Goal: Information Seeking & Learning: Learn about a topic

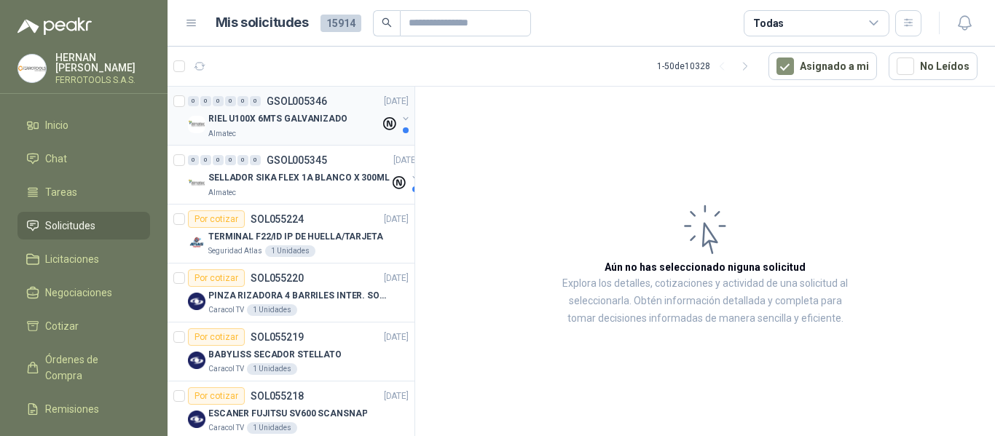
click at [283, 124] on p "RIEL U100X 6MTS GALVANIZADO" at bounding box center [277, 119] width 139 height 14
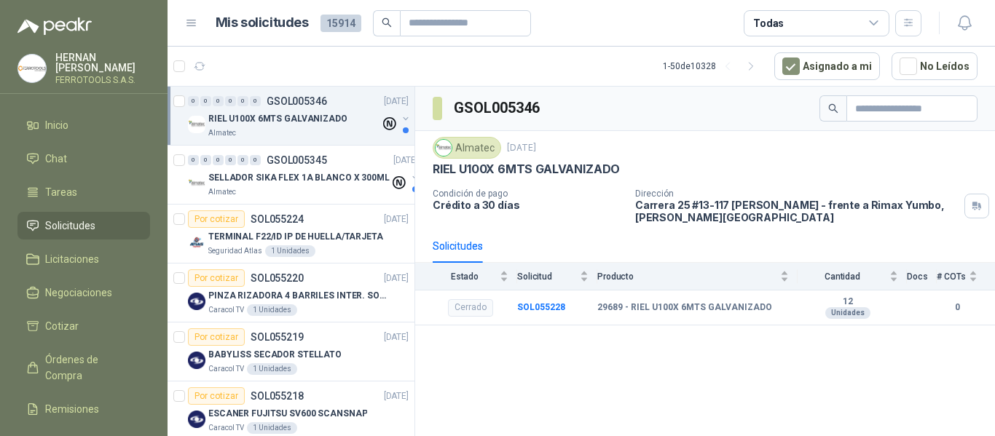
click at [87, 218] on span "Solicitudes" at bounding box center [70, 226] width 50 height 16
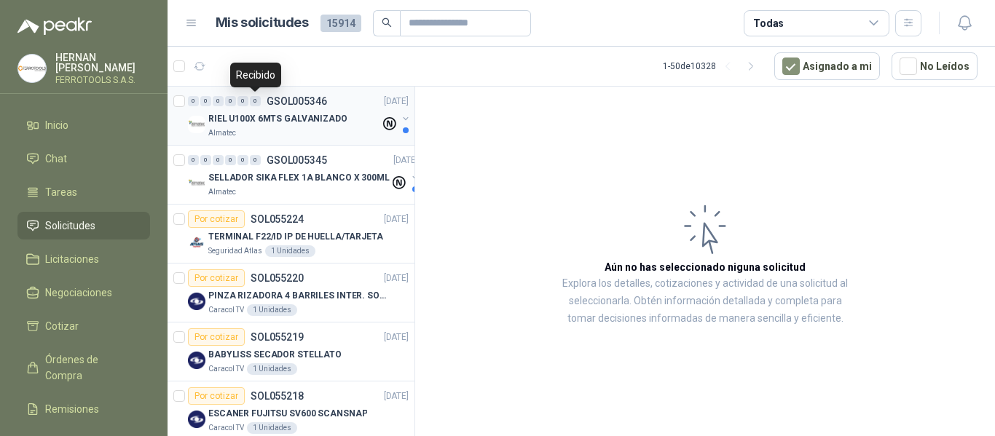
click at [275, 120] on p "RIEL U100X 6MTS GALVANIZADO" at bounding box center [277, 119] width 139 height 14
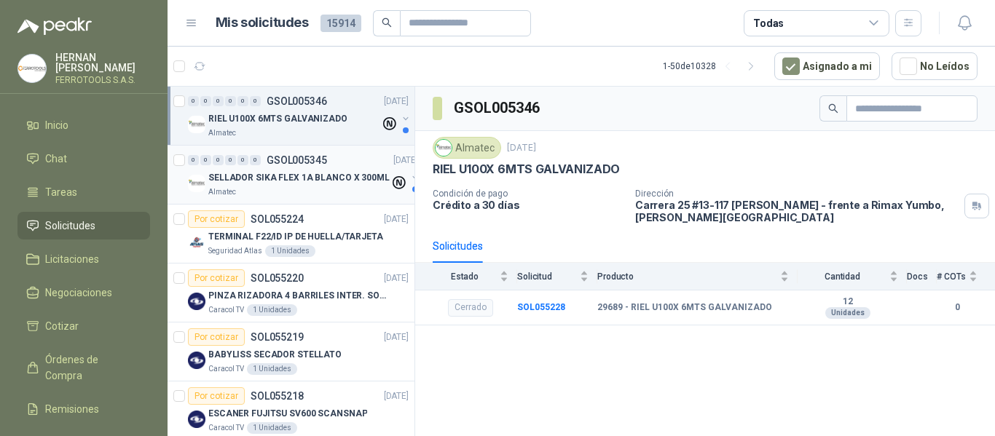
click at [260, 174] on p "SELLADOR SIKA FLEX 1A BLANCO X 300ML" at bounding box center [298, 178] width 181 height 14
click at [315, 112] on p "RIEL U100X 6MTS GALVANIZADO" at bounding box center [277, 119] width 139 height 14
click at [913, 26] on icon "button" at bounding box center [908, 23] width 12 height 12
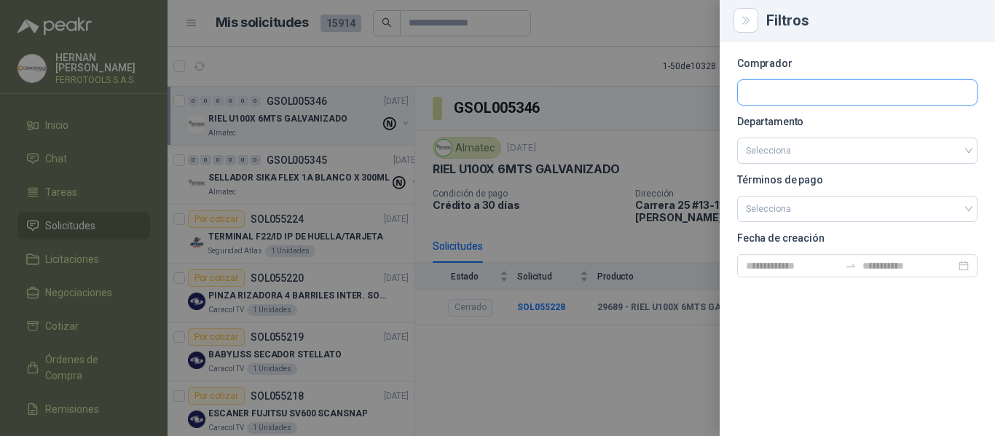
click at [798, 89] on input "text" at bounding box center [857, 92] width 239 height 25
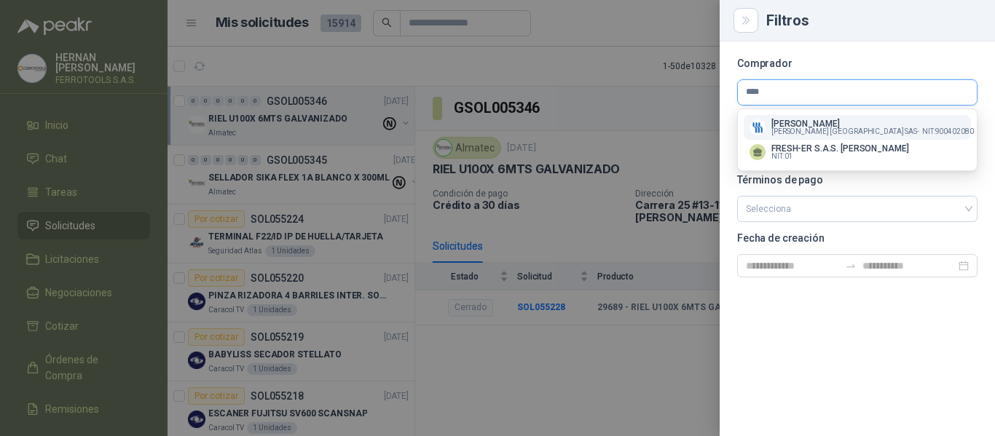
type input "****"
click at [848, 128] on span "Fresenius Kabi Colombia SAS -" at bounding box center [845, 131] width 148 height 7
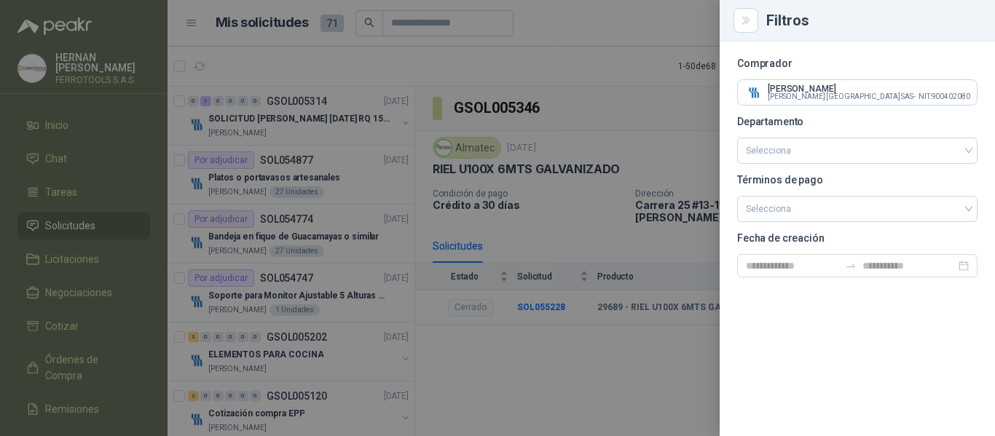
click at [540, 57] on div at bounding box center [497, 218] width 995 height 436
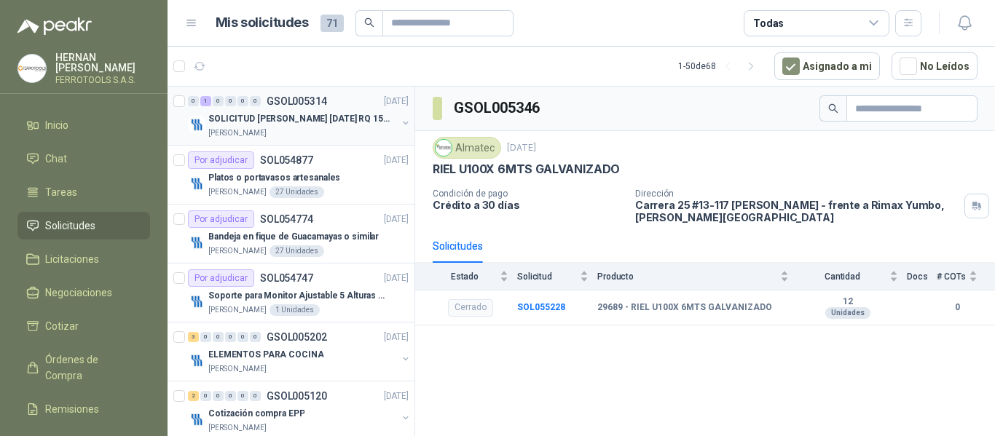
click at [327, 124] on p "SOLICITUD COTZ POCILLOS FIN DE AÑO RQ 15250" at bounding box center [298, 119] width 181 height 14
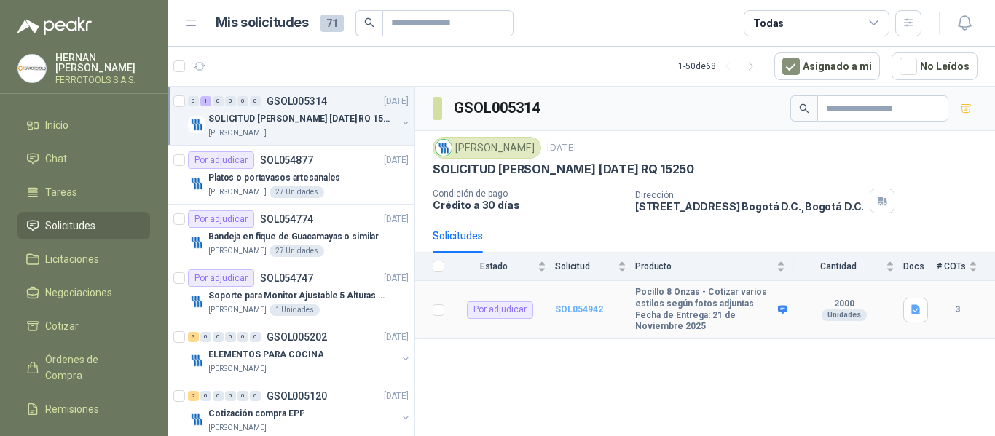
click at [573, 308] on b "SOL054942" at bounding box center [579, 309] width 48 height 10
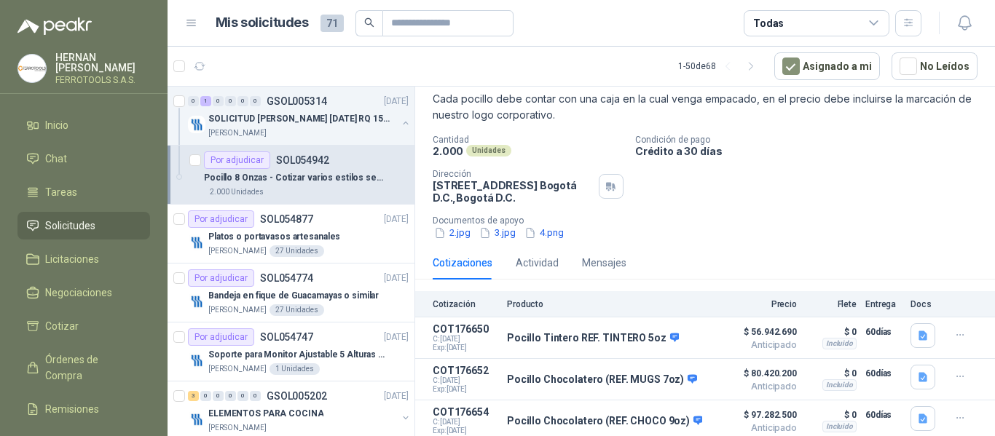
scroll to position [134, 0]
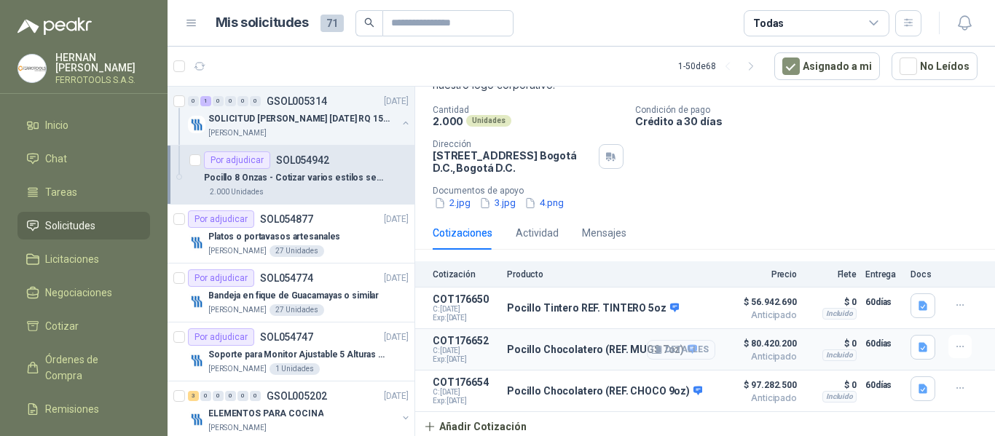
click at [680, 348] on button "Detalles" at bounding box center [681, 350] width 68 height 20
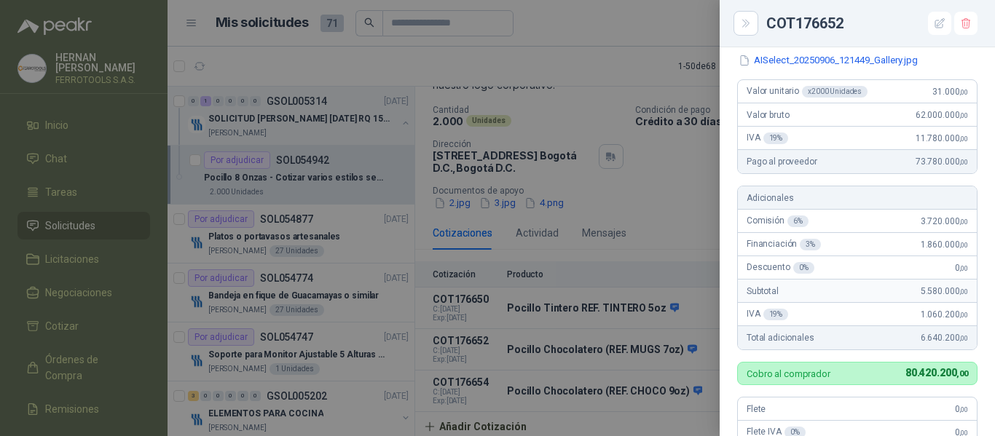
scroll to position [219, 0]
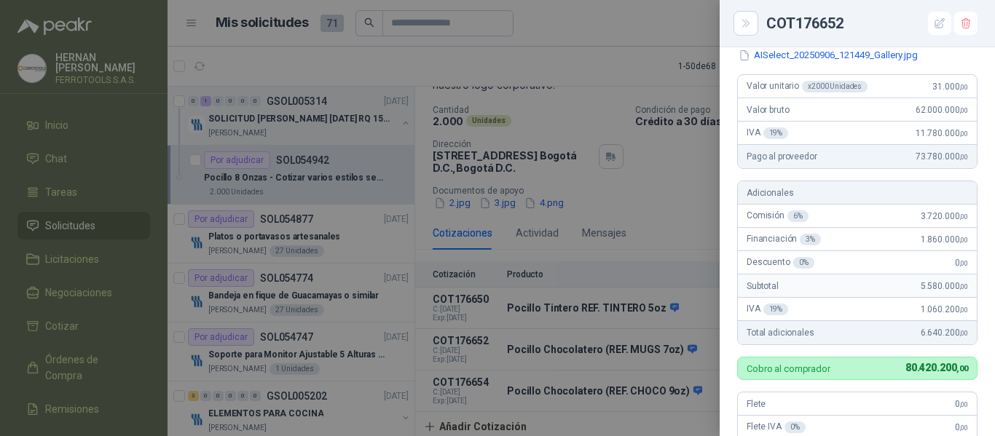
click at [612, 395] on div at bounding box center [497, 218] width 995 height 436
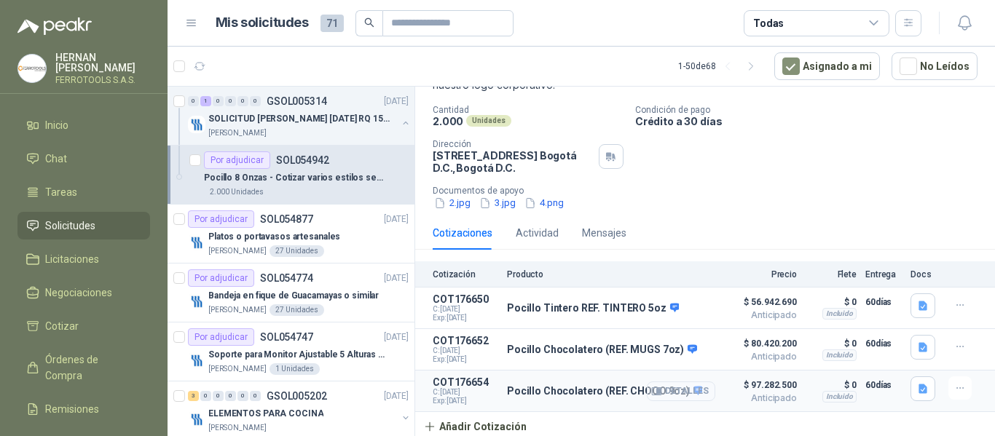
click at [675, 392] on button "Detalles" at bounding box center [681, 392] width 68 height 20
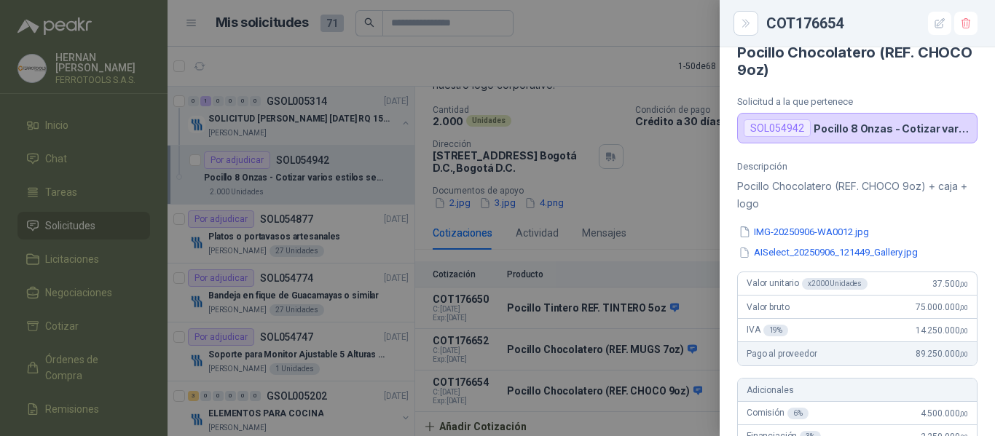
scroll to position [0, 0]
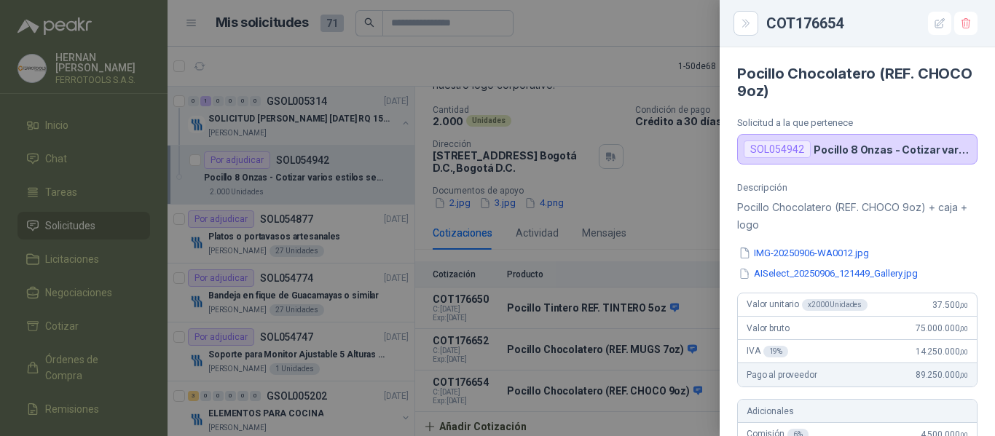
click at [656, 215] on div at bounding box center [497, 218] width 995 height 436
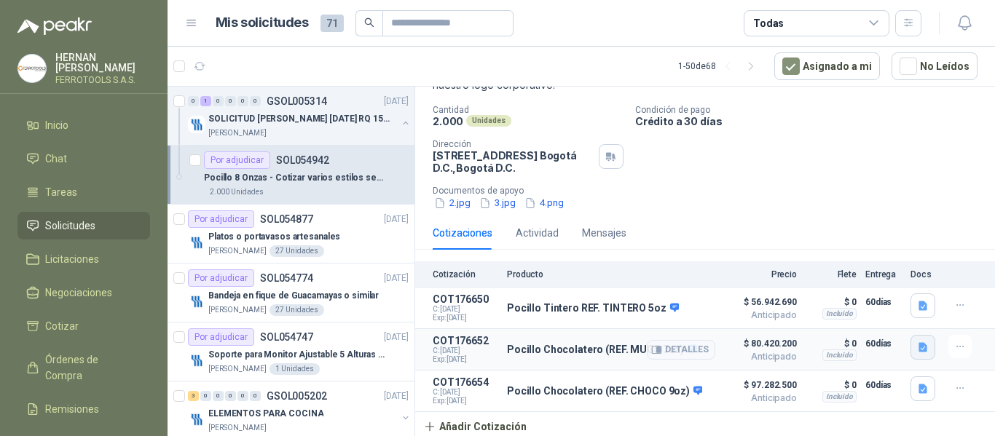
click at [918, 346] on icon "button" at bounding box center [922, 347] width 9 height 9
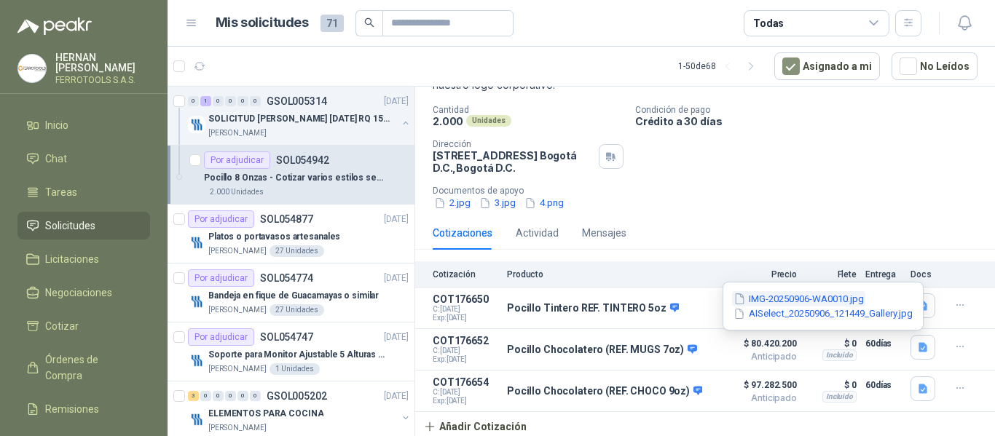
click at [808, 298] on button "IMG-20250906-WA0010.jpg" at bounding box center [798, 298] width 133 height 15
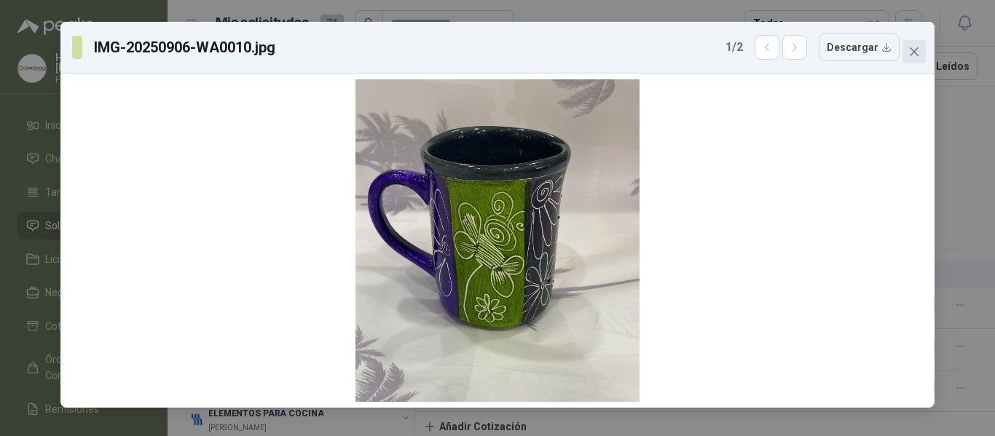
click at [910, 50] on icon "close" at bounding box center [914, 52] width 12 height 12
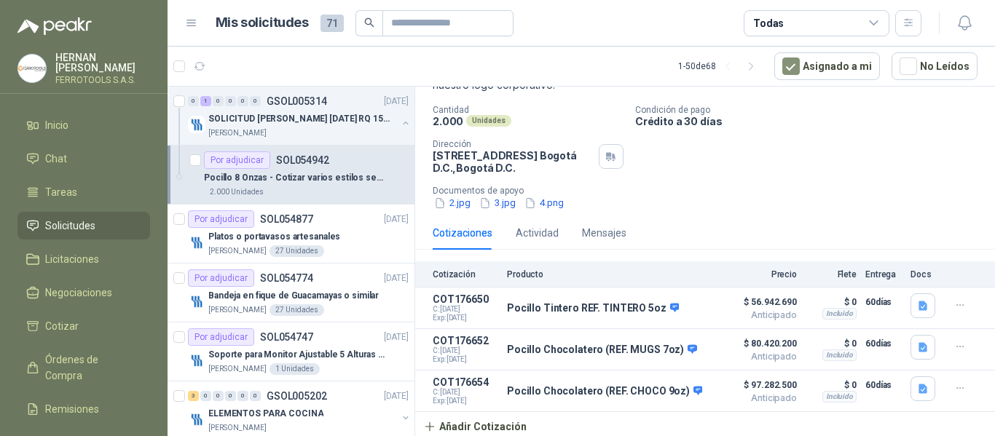
click at [857, 149] on div "Cantidad 2.000 Unidades Condición de pago Crédito a 30 días Dirección CRA 7 155…" at bounding box center [705, 158] width 545 height 106
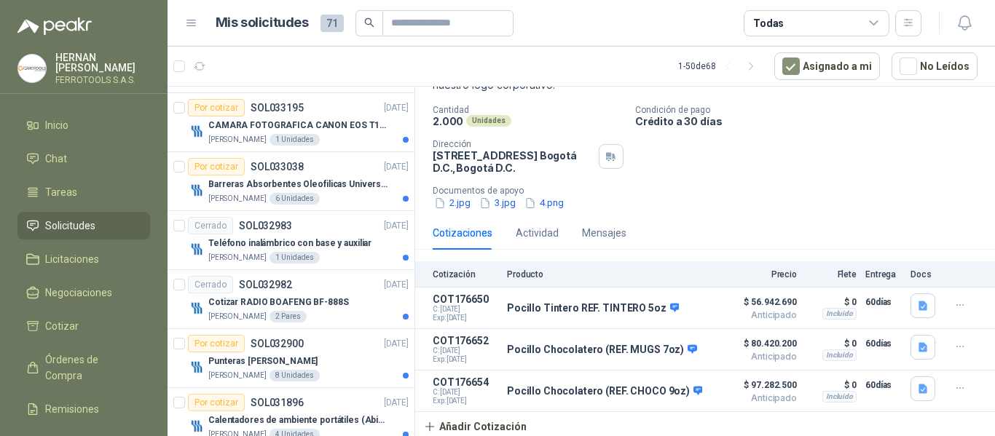
scroll to position [1238, 0]
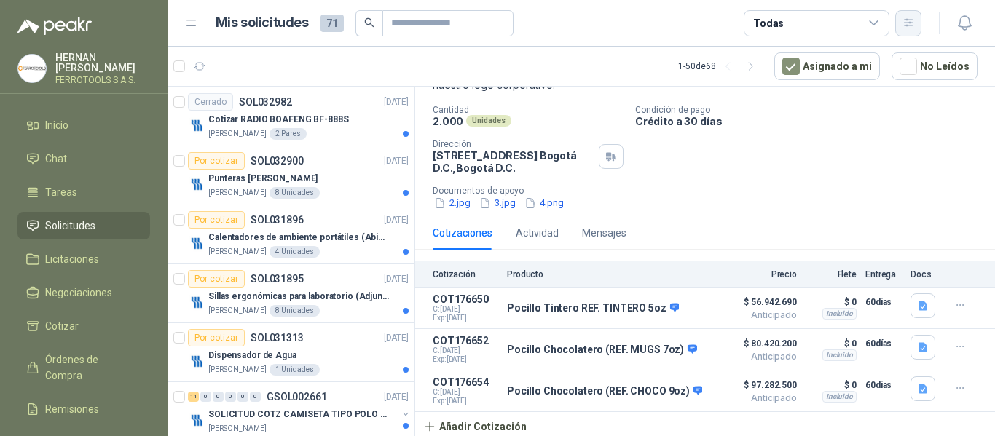
click at [912, 24] on icon "button" at bounding box center [908, 23] width 12 height 12
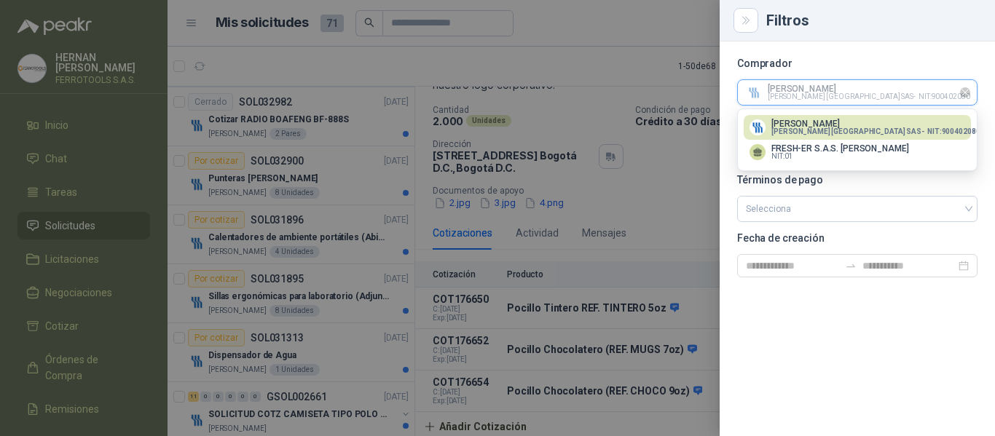
click at [862, 86] on input "text" at bounding box center [857, 92] width 239 height 25
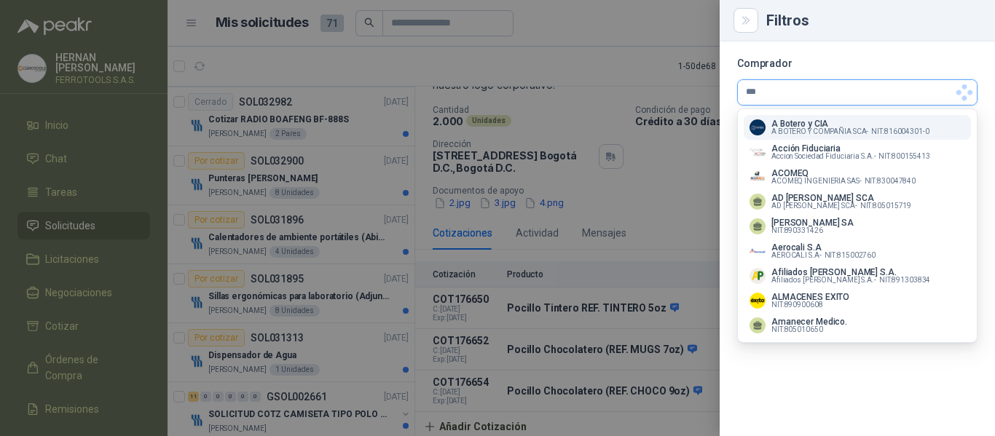
scroll to position [0, 0]
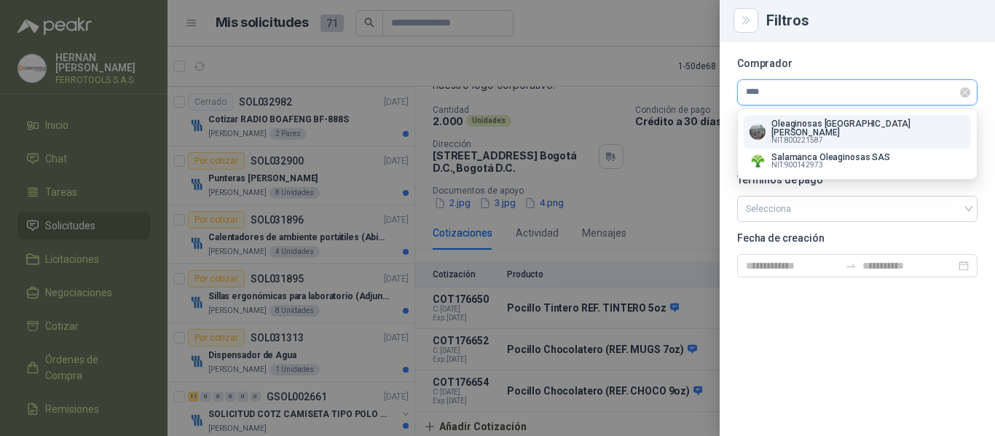
type input "****"
click at [457, 63] on div at bounding box center [497, 218] width 995 height 436
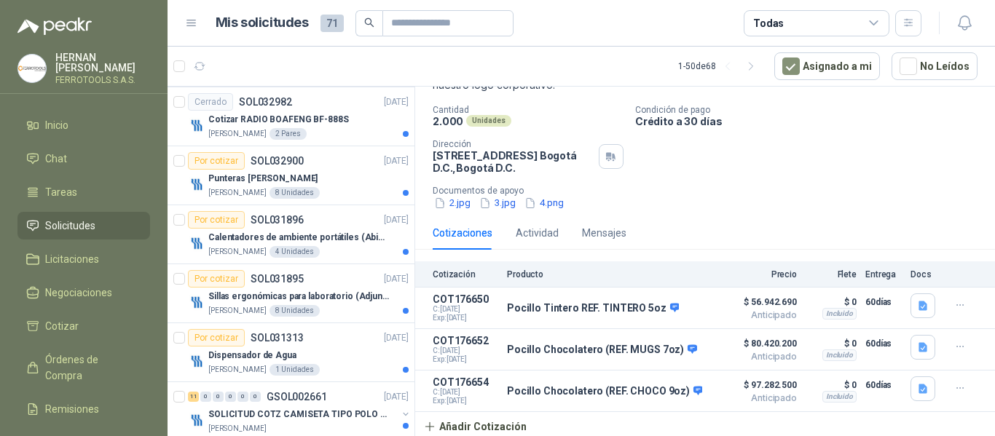
drag, startPoint x: 71, startPoint y: 251, endPoint x: 71, endPoint y: 240, distance: 10.9
click at [71, 251] on span "Licitaciones" at bounding box center [72, 259] width 54 height 16
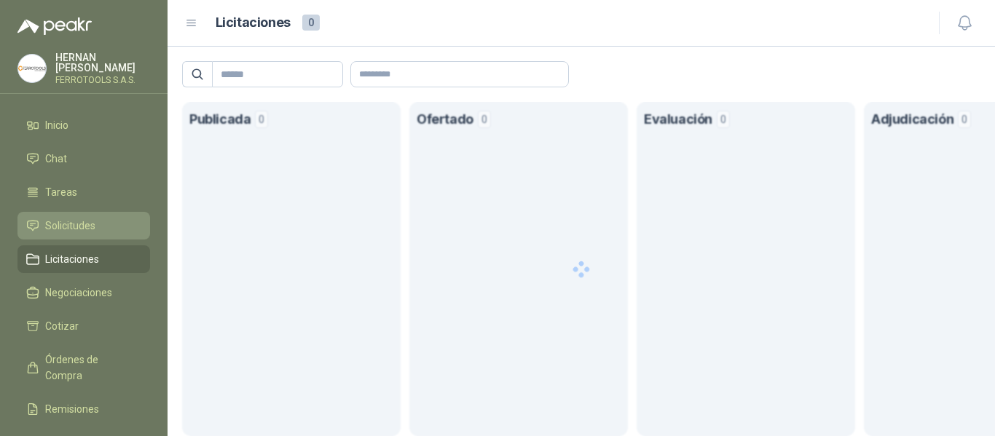
click at [64, 225] on span "Solicitudes" at bounding box center [70, 226] width 50 height 16
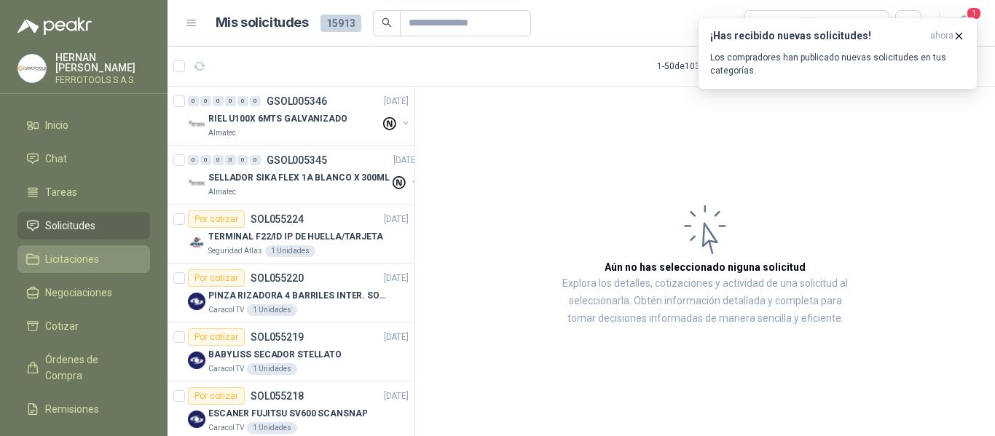
click at [55, 257] on span "Licitaciones" at bounding box center [72, 259] width 54 height 16
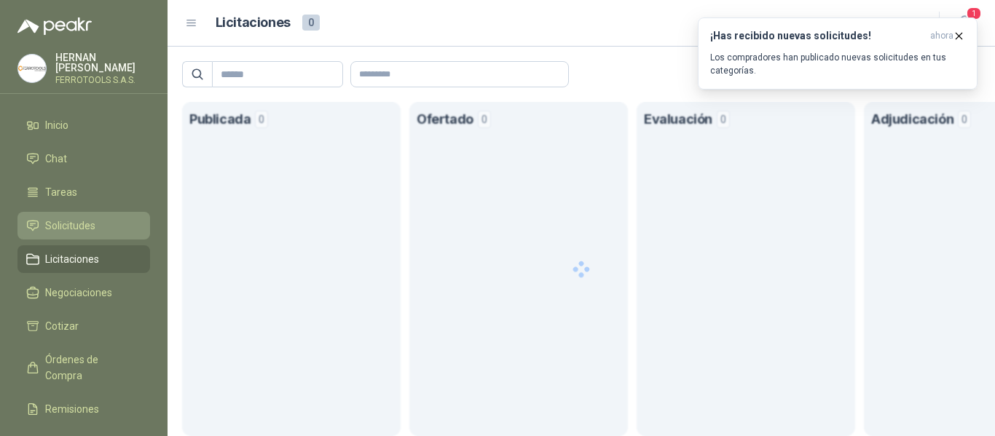
click at [73, 220] on span "Solicitudes" at bounding box center [70, 226] width 50 height 16
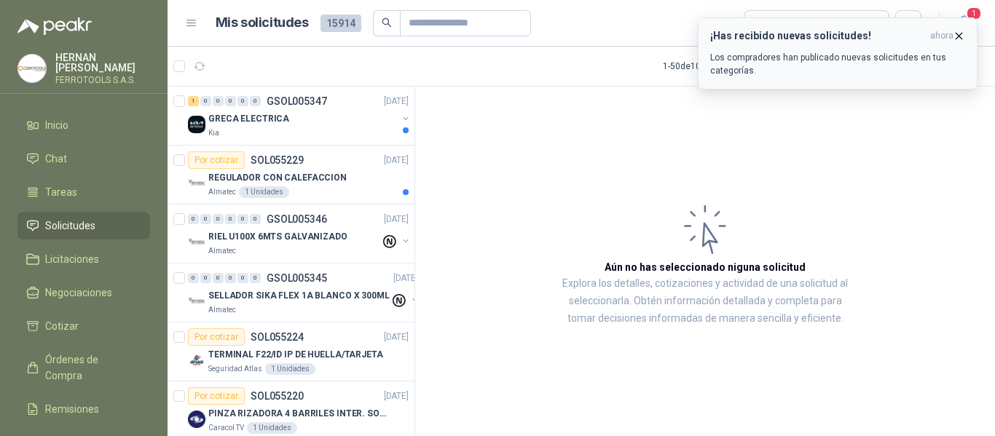
click at [884, 52] on p "Los compradores han publicado nuevas solicitudes en tus categorías." at bounding box center [837, 64] width 255 height 26
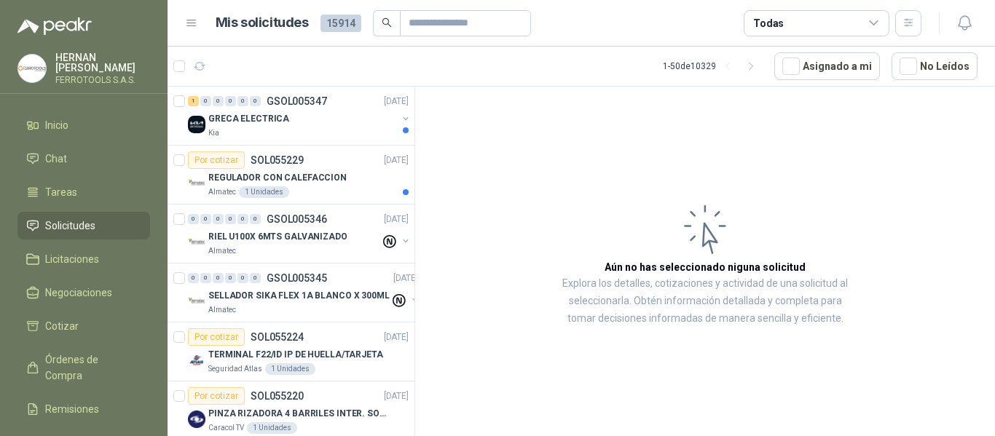
click at [322, 126] on div "GRECA ELECTRICA" at bounding box center [302, 118] width 189 height 17
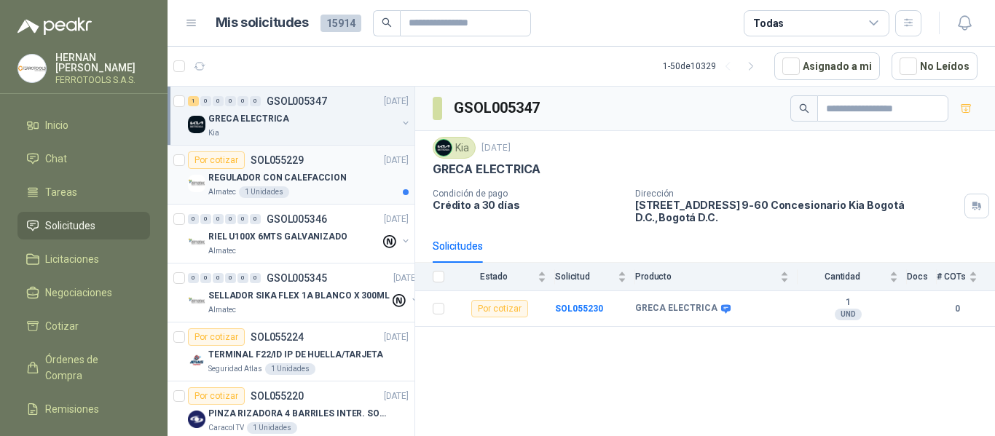
click at [346, 201] on article "Por cotizar SOL055229 09/09/25 REGULADOR CON CALEFACCION Almatec 1 Unidades" at bounding box center [291, 175] width 247 height 59
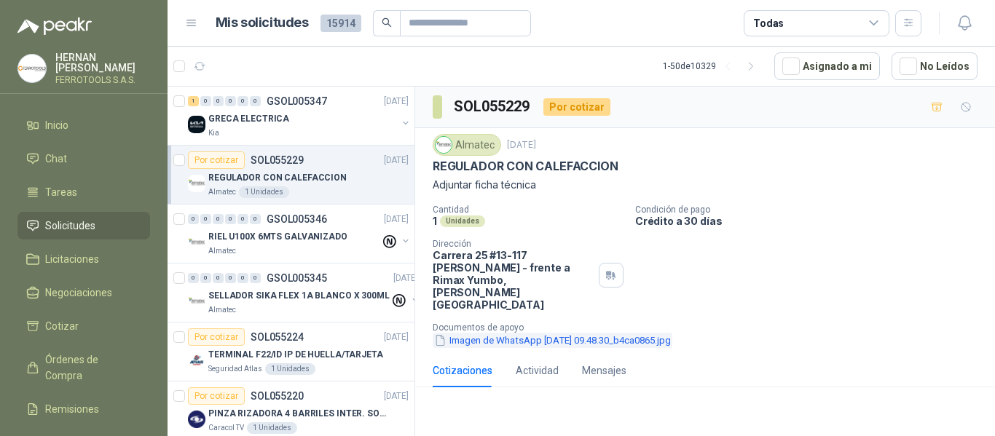
click at [603, 333] on button "Imagen de WhatsApp [DATE] 09.48.30_b4ca0865.jpg" at bounding box center [553, 340] width 240 height 15
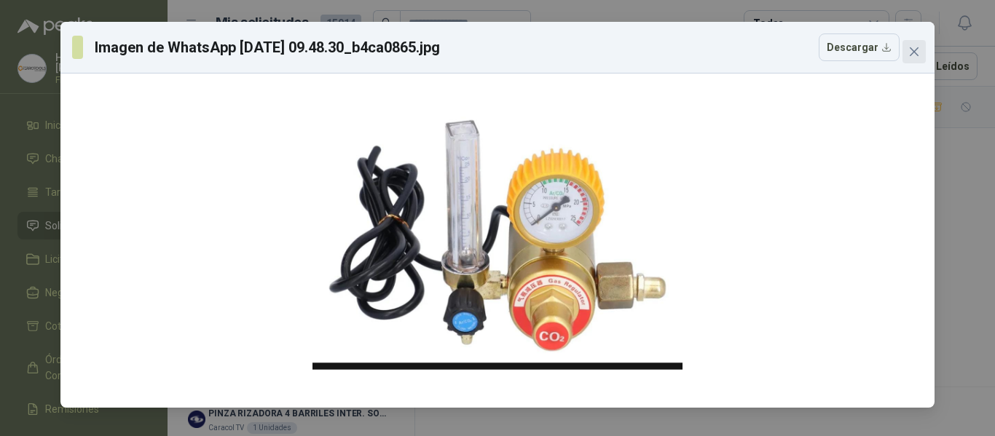
click at [913, 55] on icon "close" at bounding box center [914, 52] width 12 height 12
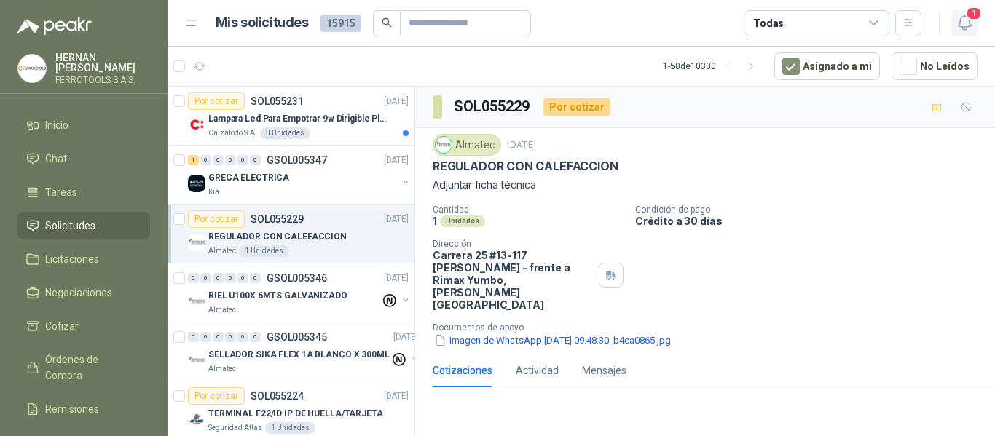
click at [967, 23] on icon "button" at bounding box center [965, 23] width 18 height 18
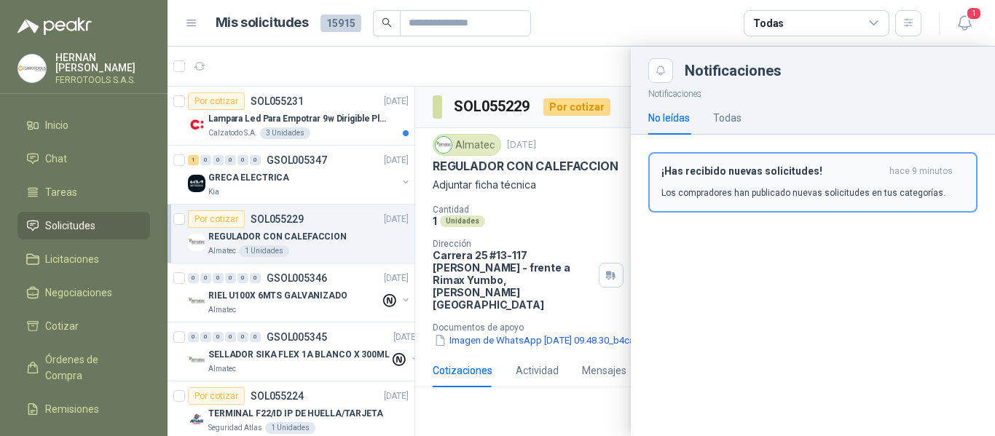
click at [752, 166] on h3 "¡Has recibido nuevas solicitudes!" at bounding box center [772, 171] width 222 height 12
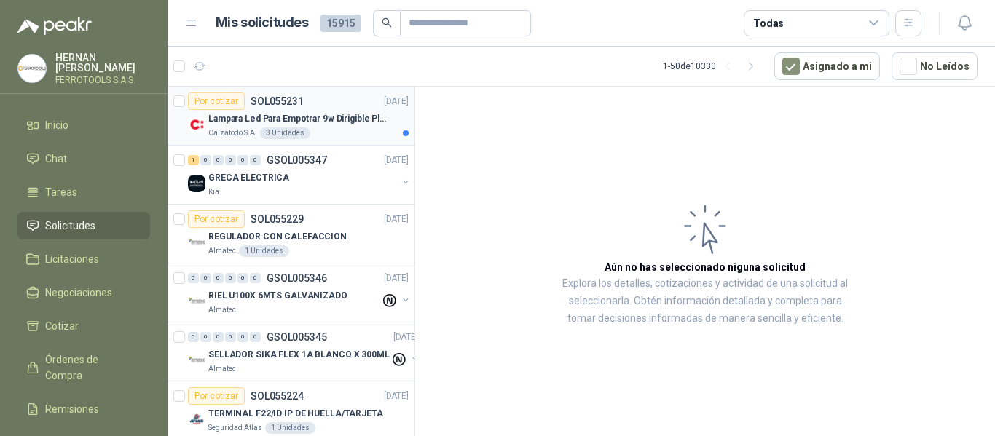
click at [318, 122] on p "Lampara Led Para Empotrar 9w Dirigible Plafon 11cm" at bounding box center [298, 119] width 181 height 14
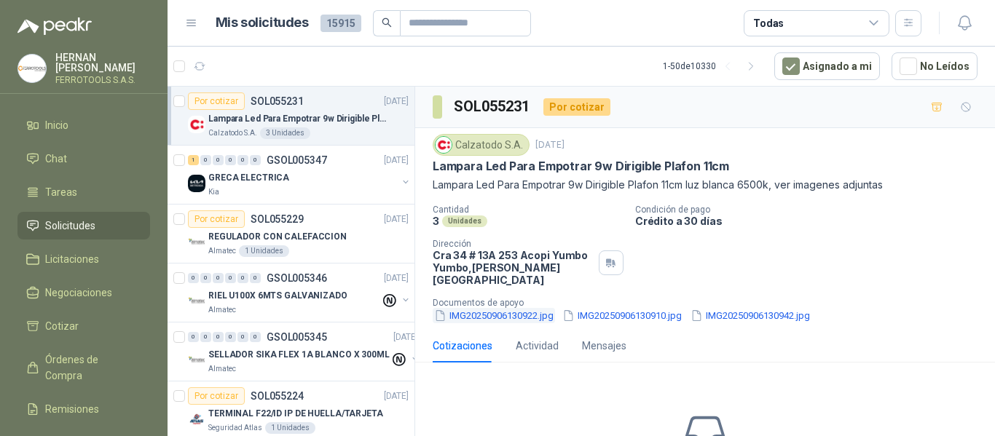
click at [507, 308] on button "IMG20250906130922.jpg" at bounding box center [494, 315] width 122 height 15
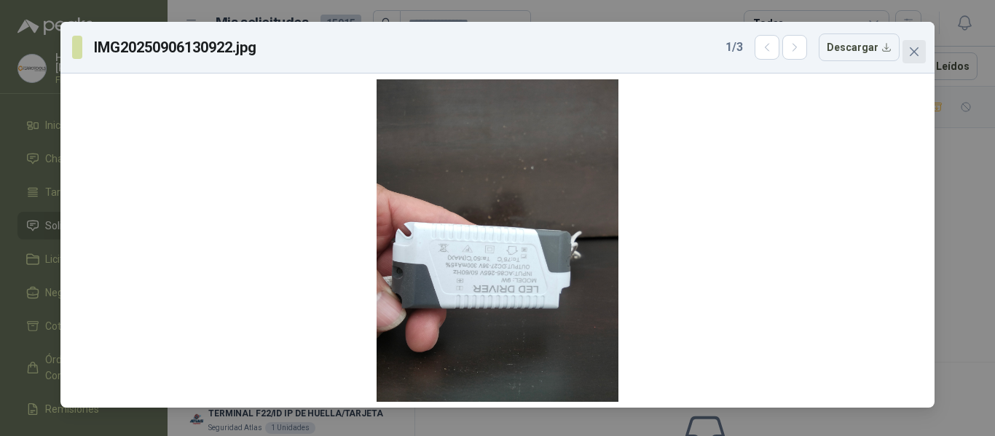
click at [915, 52] on icon "close" at bounding box center [914, 51] width 9 height 9
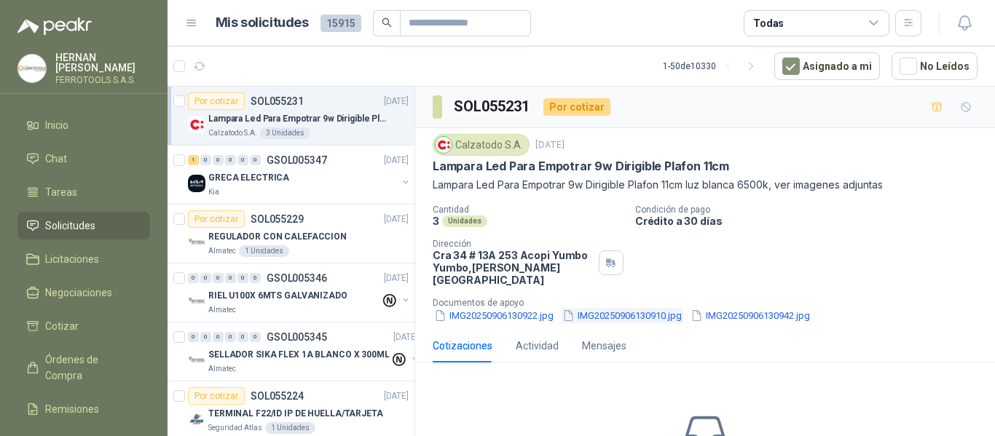
click at [611, 308] on button "IMG20250906130910.jpg" at bounding box center [622, 315] width 122 height 15
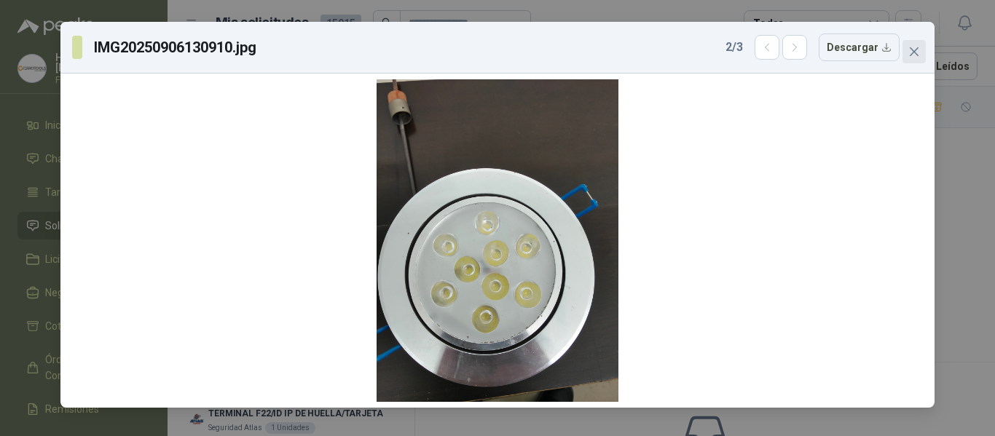
click at [915, 52] on icon "close" at bounding box center [914, 51] width 9 height 9
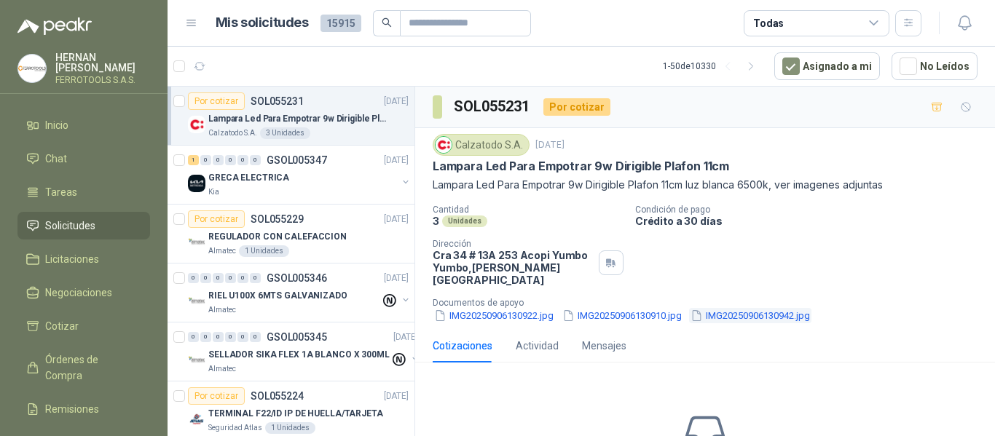
click at [769, 308] on button "IMG20250906130942.jpg" at bounding box center [750, 315] width 122 height 15
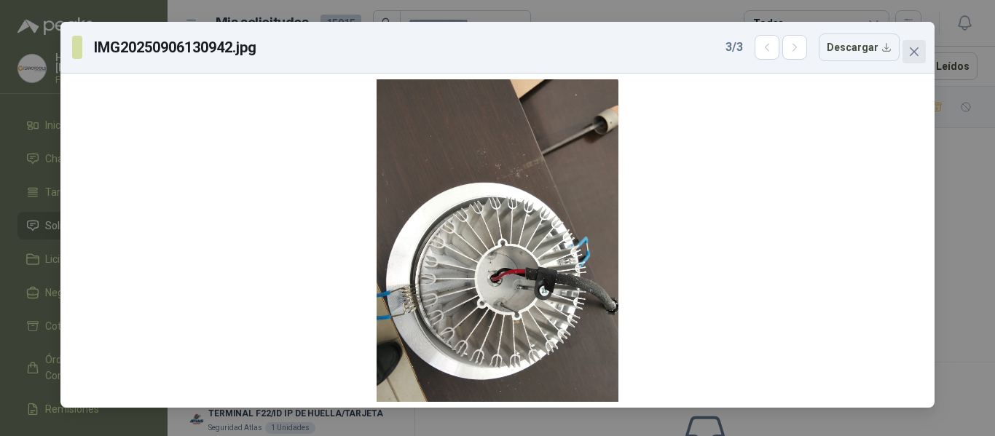
click at [920, 58] on button "Close" at bounding box center [913, 51] width 23 height 23
